Goal: Information Seeking & Learning: Learn about a topic

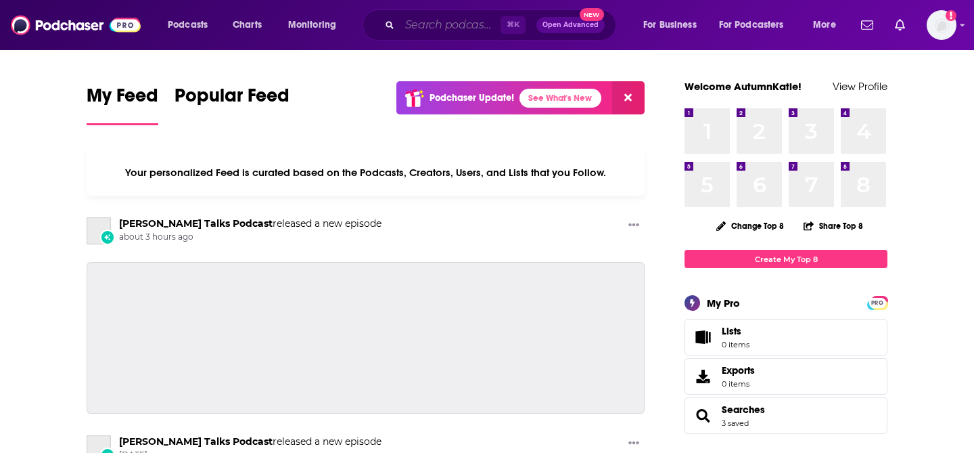
click at [411, 20] on input "Search podcasts, credits, & more..." at bounding box center [450, 25] width 101 height 22
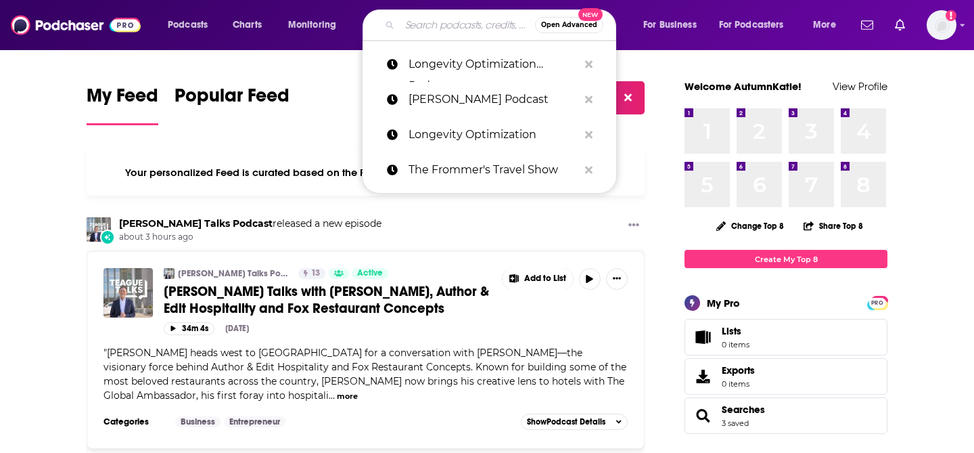
paste input "CONFIDENCE THROUGH HEALTH PODCAST"
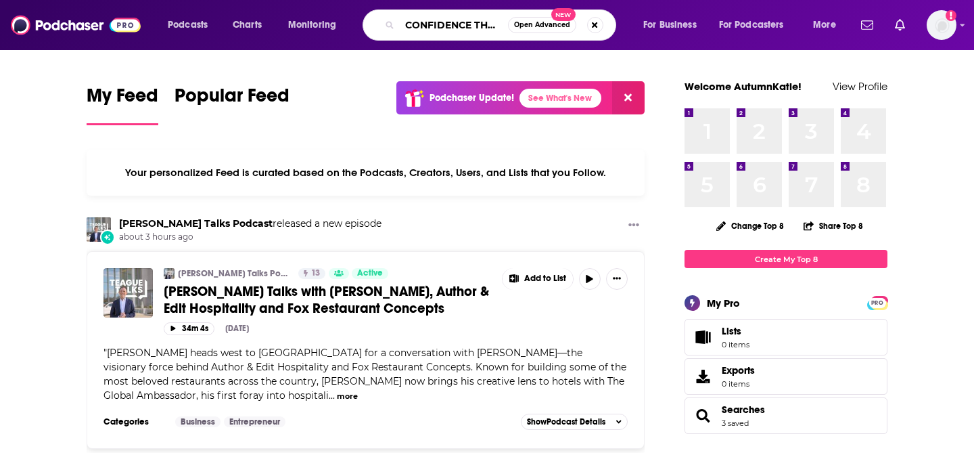
scroll to position [0, 118]
click at [438, 25] on input "CONFIDENCE THROUGH HEALTH PODCAST" at bounding box center [454, 25] width 108 height 22
type input "CONFIDENCE THROUGH HEALTH PODCAST"
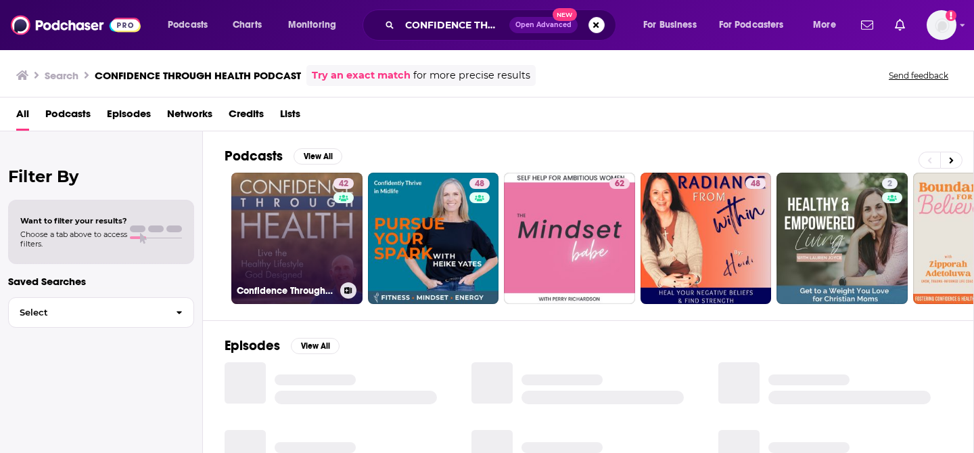
click at [298, 239] on link "42 Confidence Through Health" at bounding box center [296, 238] width 131 height 131
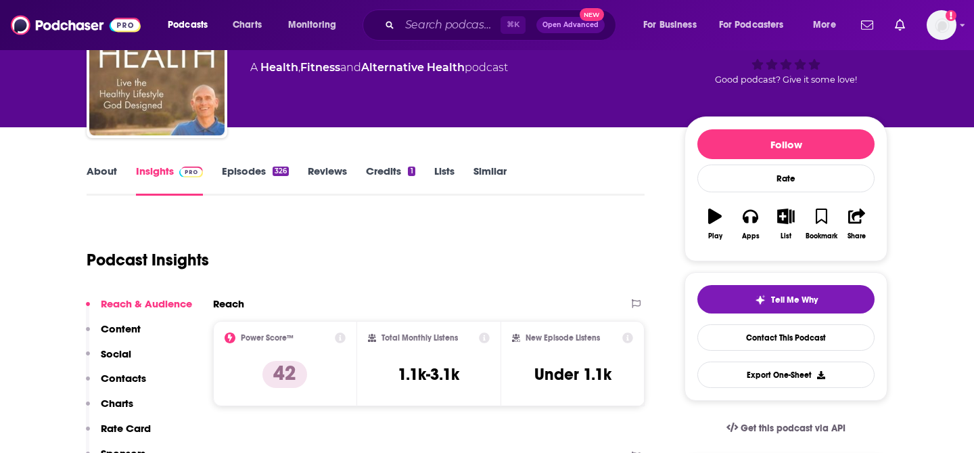
scroll to position [76, 0]
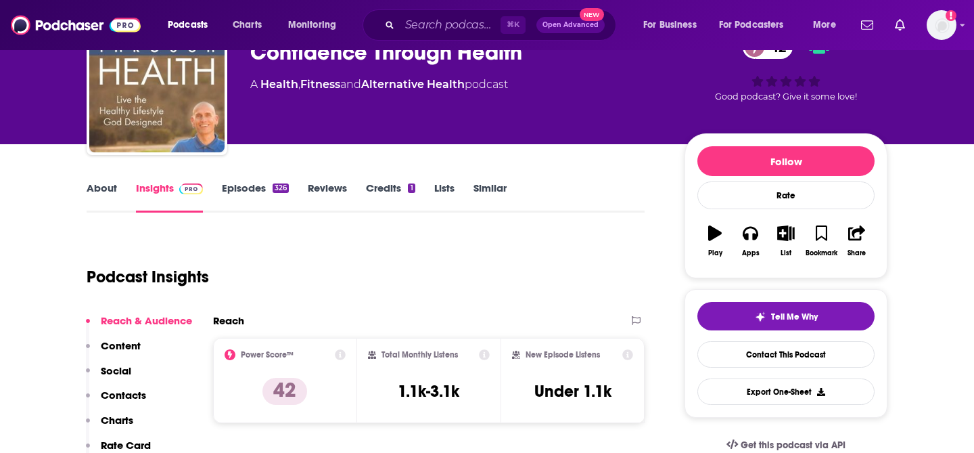
click at [222, 188] on link "Episodes 326" at bounding box center [255, 196] width 67 height 31
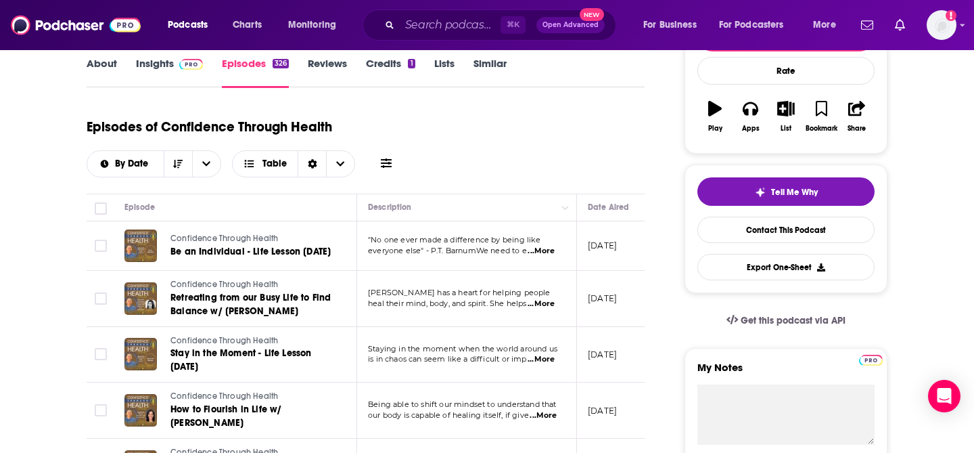
scroll to position [202, 0]
click at [106, 63] on link "About" at bounding box center [102, 71] width 30 height 31
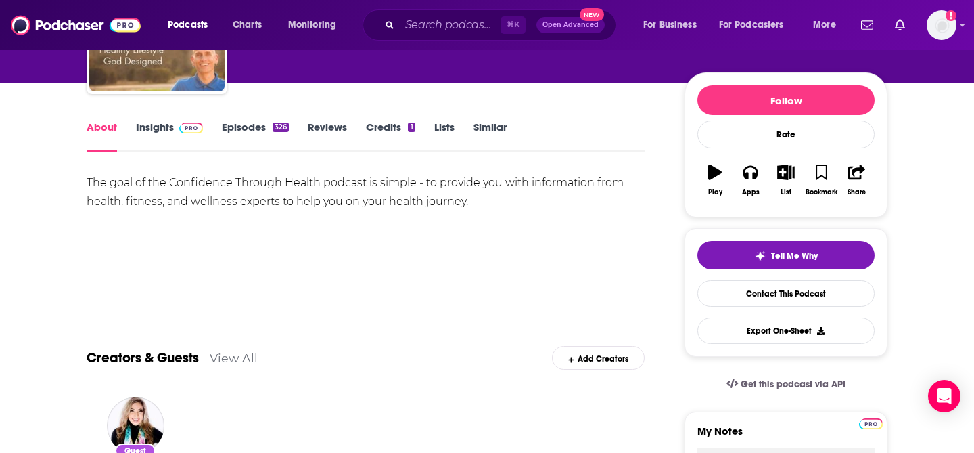
scroll to position [149, 0]
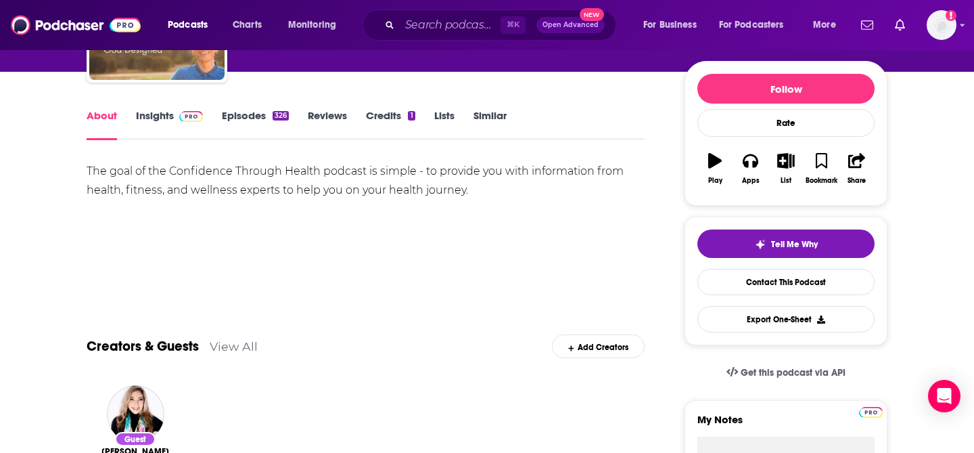
click at [163, 108] on div "About Insights Episodes 326 Reviews Credits 1 Lists Similar" at bounding box center [366, 123] width 558 height 33
click at [167, 118] on link "Insights" at bounding box center [169, 124] width 67 height 31
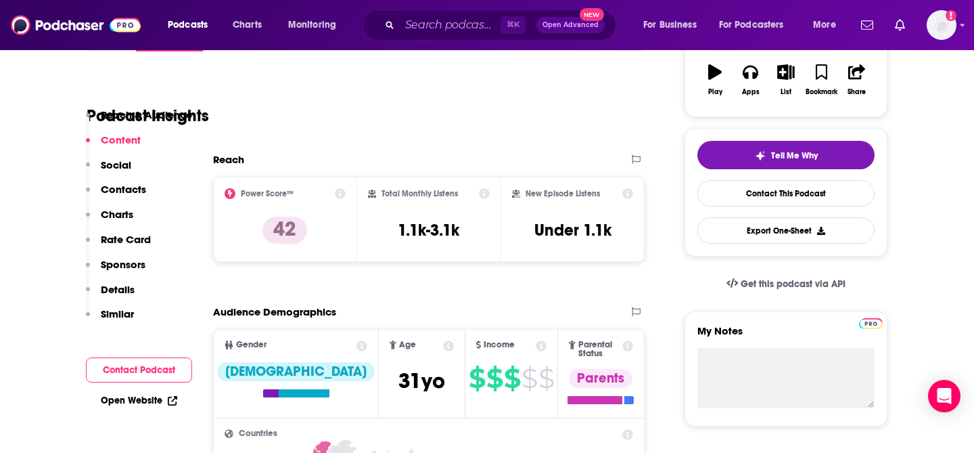
scroll to position [198, 0]
